Goal: Navigation & Orientation: Find specific page/section

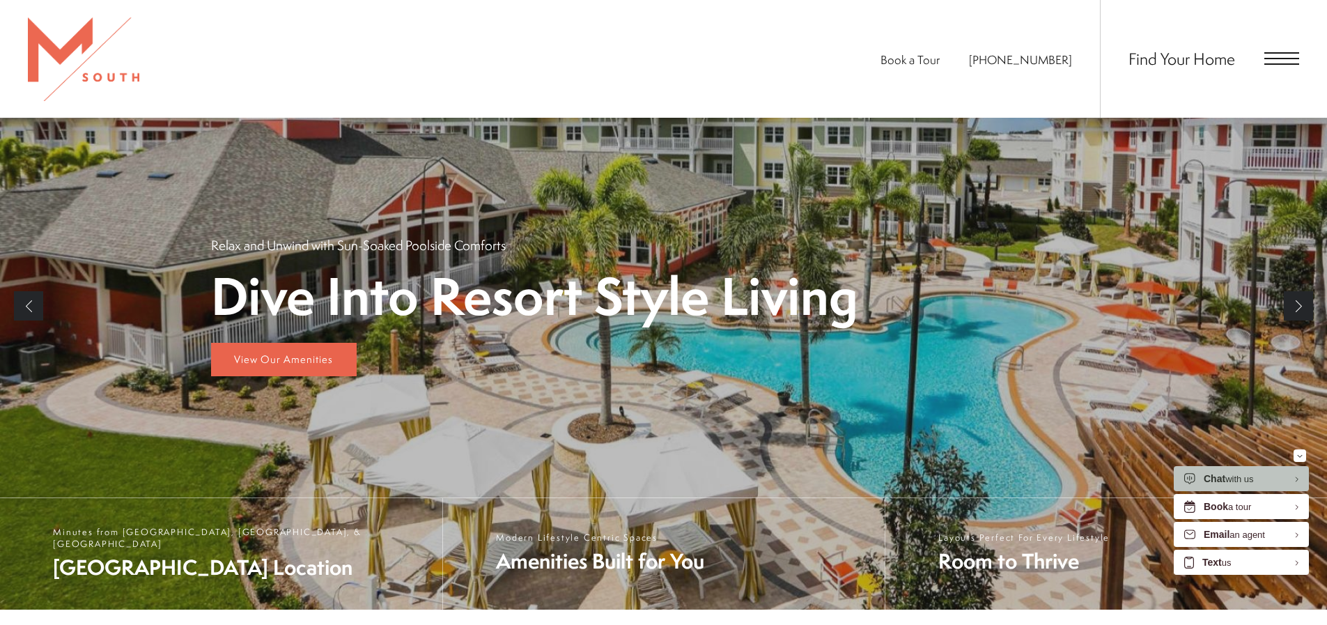
scroll to position [836, 0]
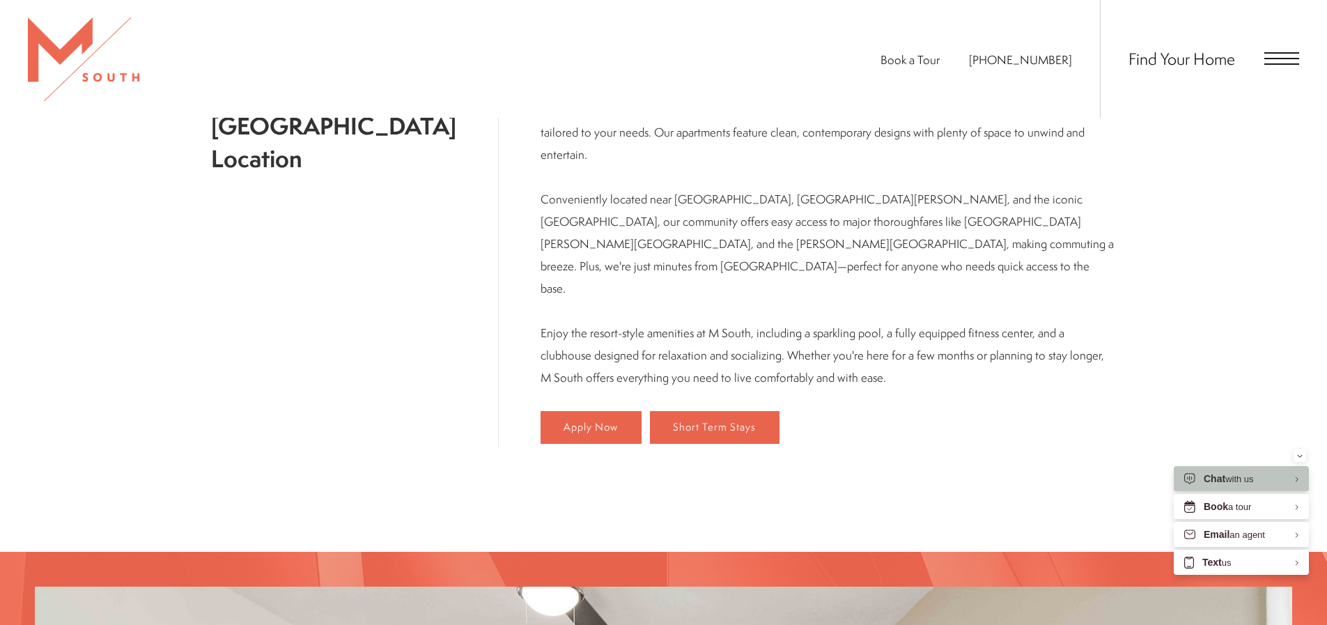
drag, startPoint x: 507, startPoint y: 127, endPoint x: 1054, endPoint y: 227, distance: 556.5
click at [1054, 227] on p "Welcome to M South, where spacious, modern floor plans meet a prime South Tampa…" at bounding box center [828, 233] width 576 height 312
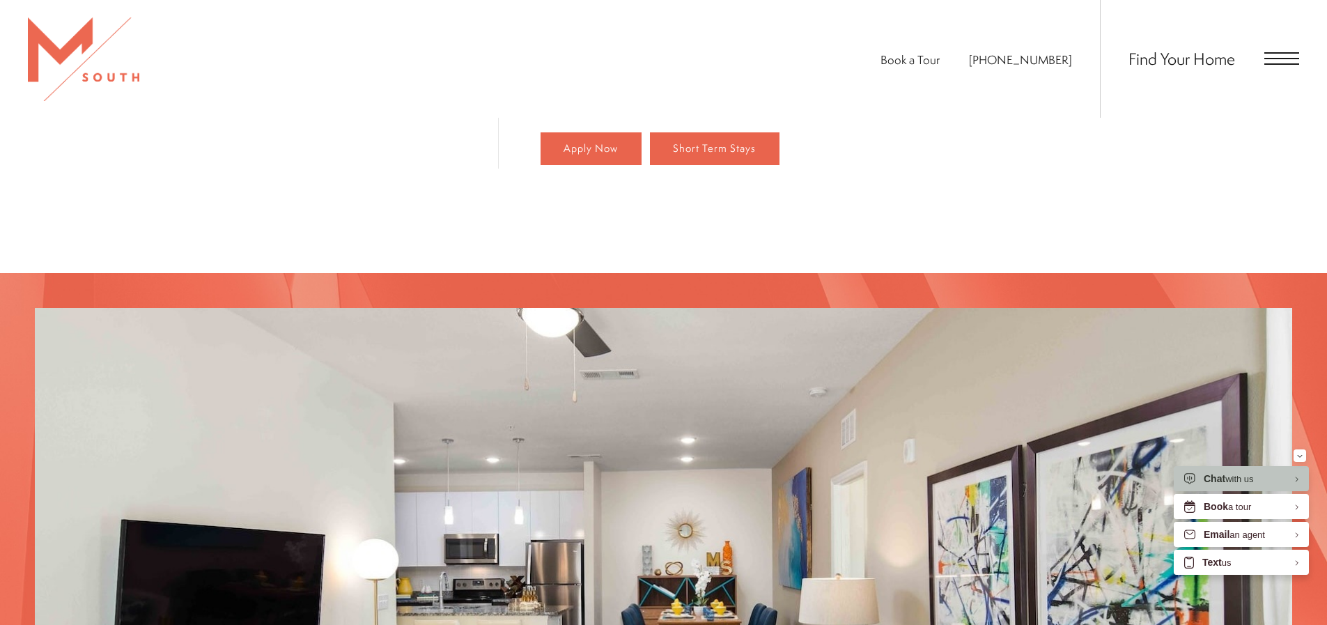
scroll to position [766, 0]
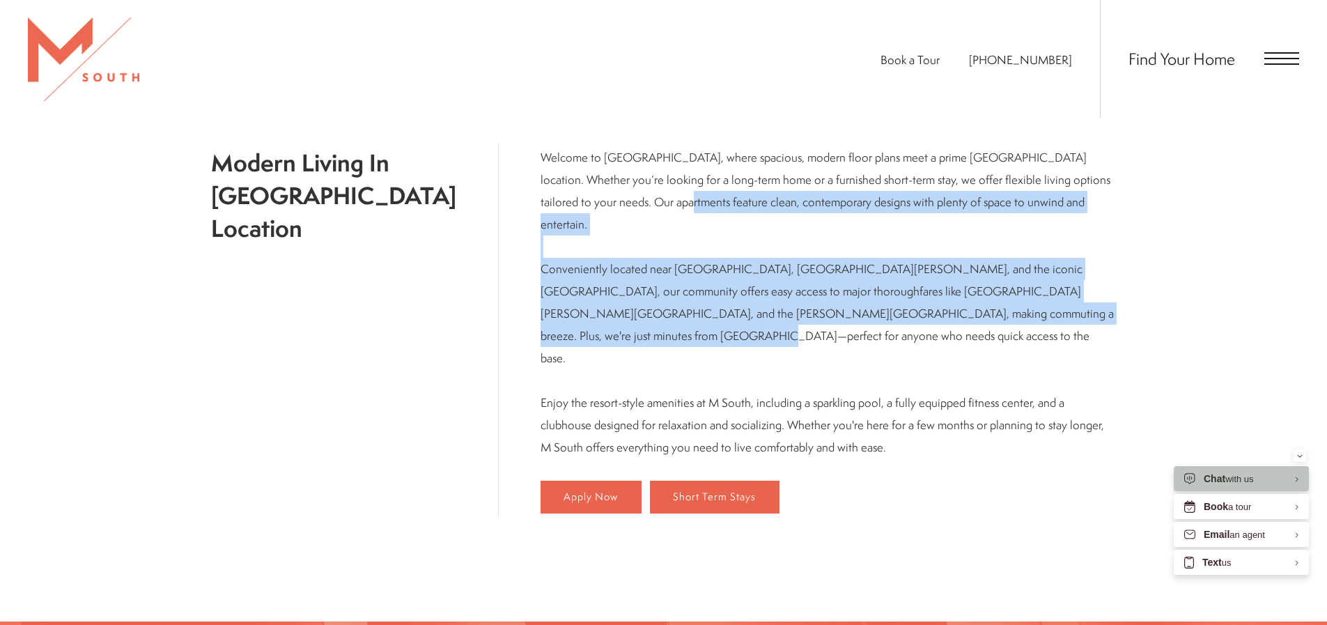
click at [600, 272] on p "Welcome to M South, where spacious, modern floor plans meet a prime South Tampa…" at bounding box center [828, 302] width 576 height 312
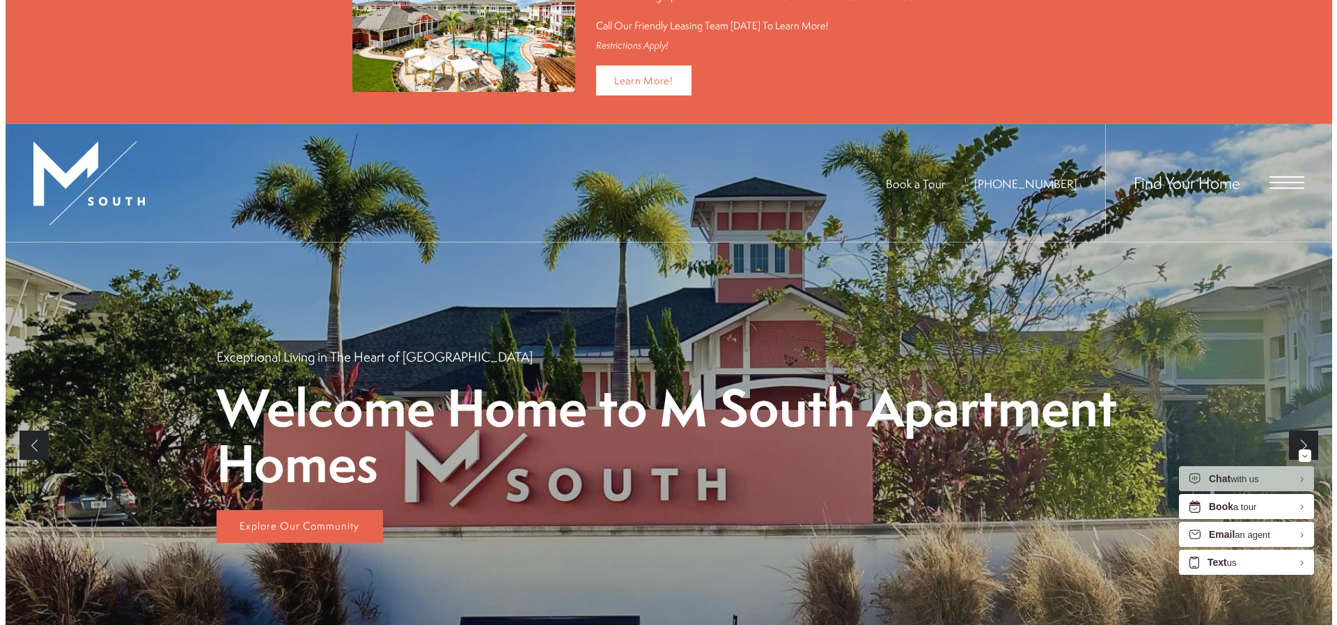
scroll to position [0, 0]
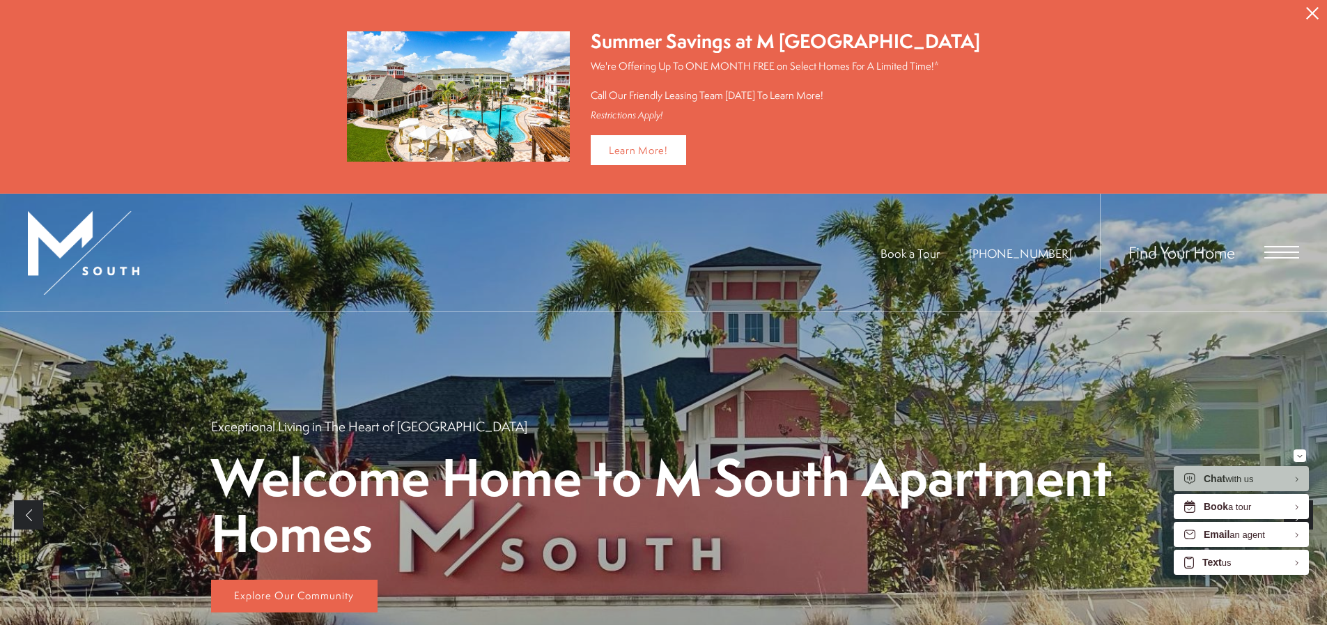
click at [1272, 257] on span "Open Menu" at bounding box center [1281, 257] width 35 height 1
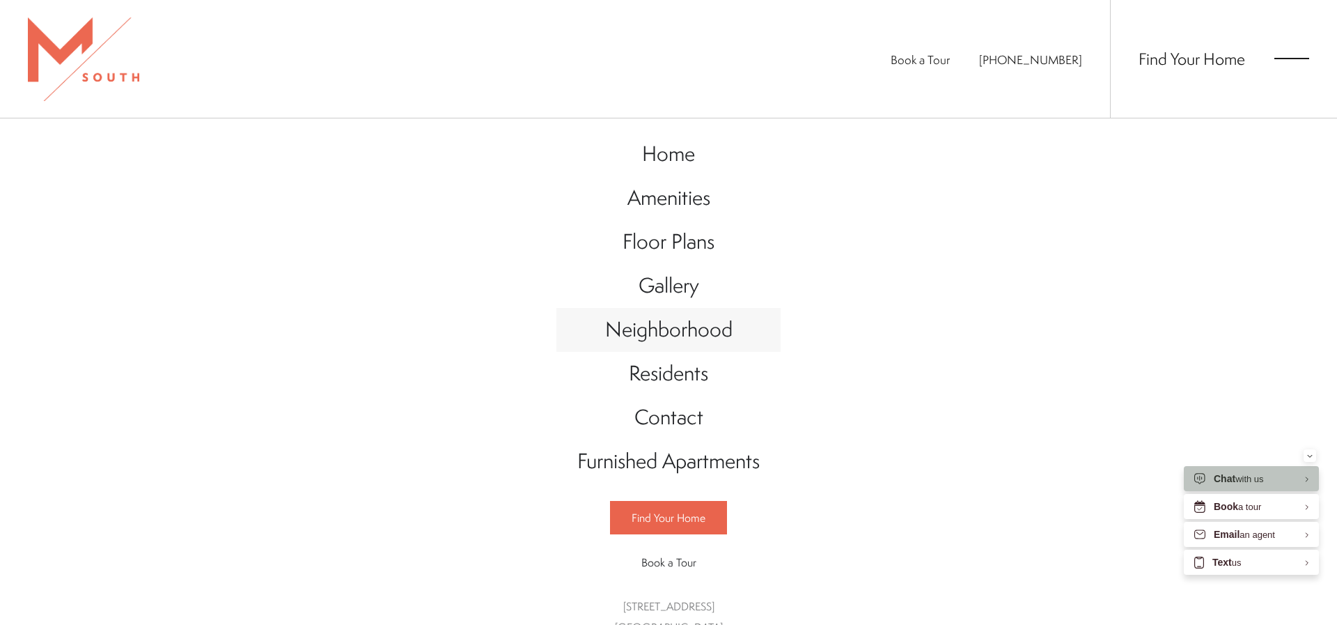
click at [689, 334] on span "Neighborhood" at bounding box center [668, 329] width 127 height 29
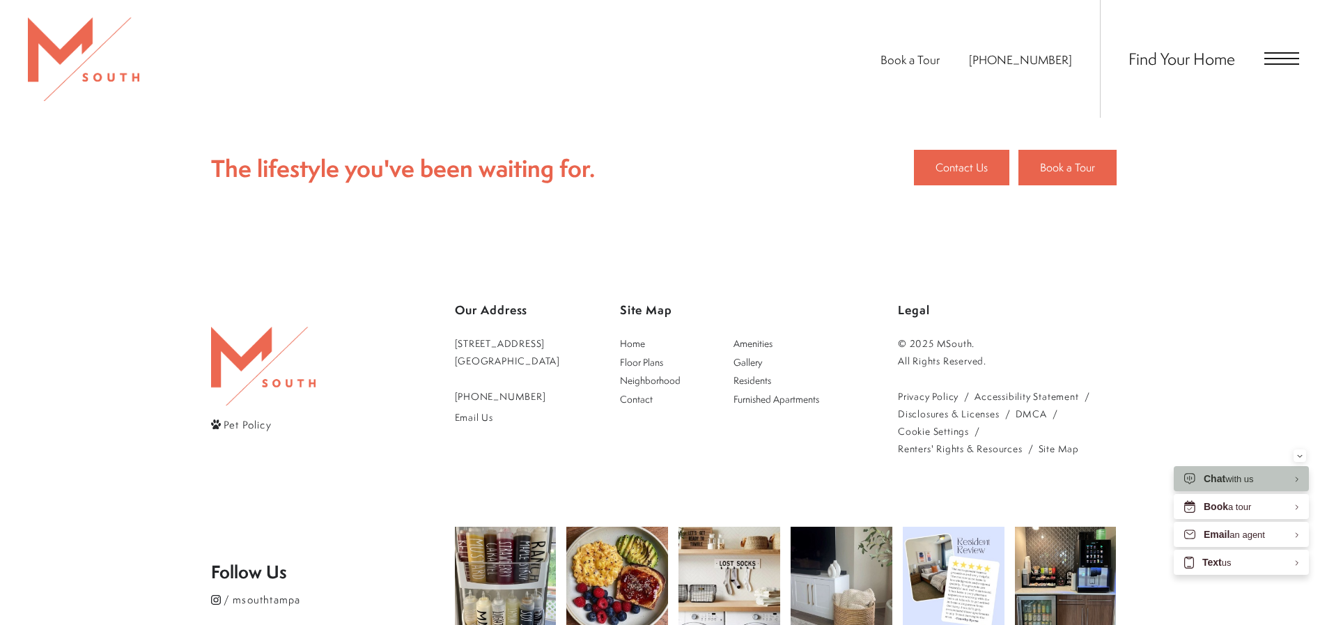
scroll to position [1669, 0]
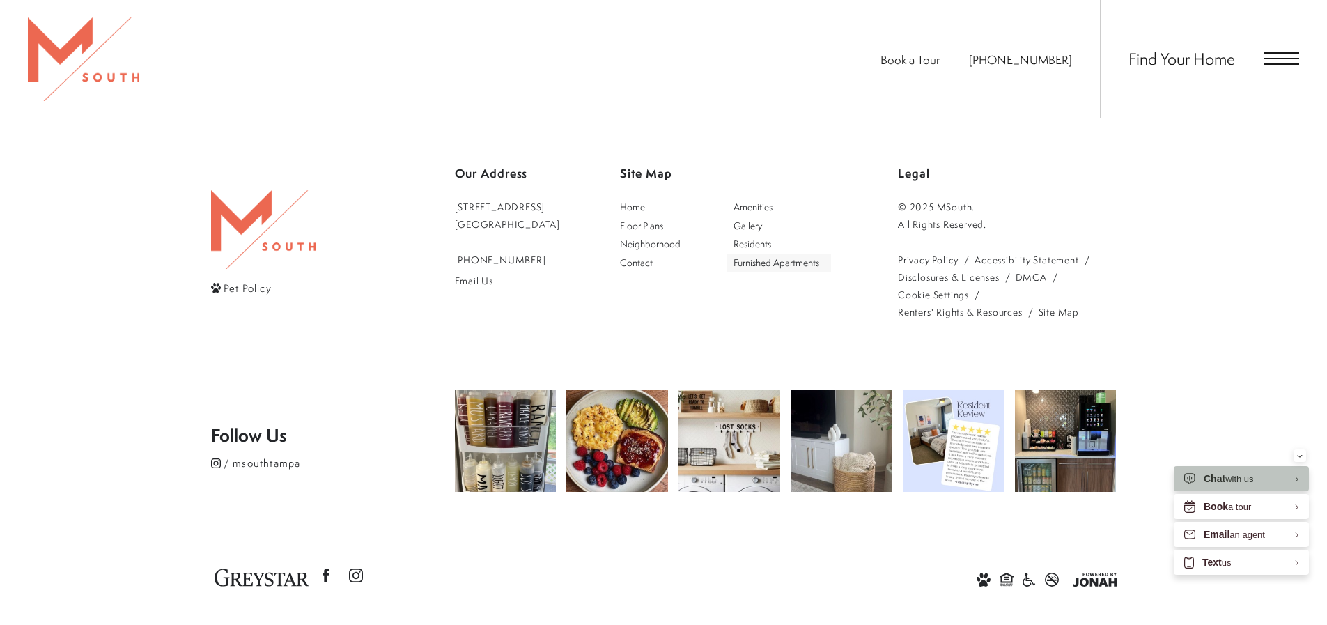
click at [774, 256] on span "Furnished Apartments" at bounding box center [776, 262] width 86 height 13
